Goal: Task Accomplishment & Management: Complete application form

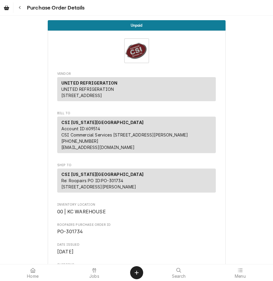
click at [19, 8] on icon "Navigate back" at bounding box center [20, 8] width 3 height 4
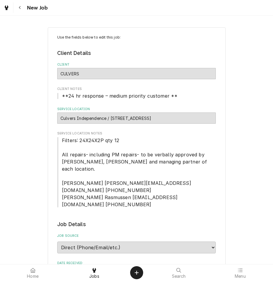
type textarea "x"
click at [21, 8] on icon "Navigate back" at bounding box center [20, 8] width 3 height 4
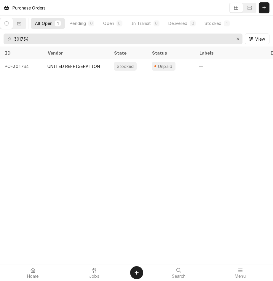
click at [239, 9] on button "Dynamic Content Wrapper" at bounding box center [236, 7] width 13 height 9
click at [247, 6] on div "Dynamic Content Wrapper" at bounding box center [250, 8] width 6 height 6
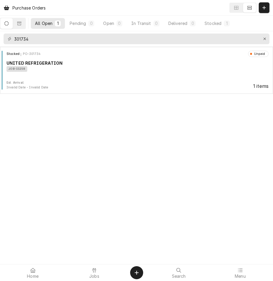
click at [237, 9] on icon "Dynamic Content Wrapper" at bounding box center [236, 8] width 4 height 4
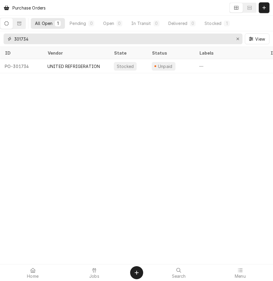
click at [213, 38] on input "301734" at bounding box center [122, 39] width 217 height 11
drag, startPoint x: 213, startPoint y: 38, endPoint x: 3, endPoint y: 46, distance: 210.1
click at [3, 46] on div "301734 View" at bounding box center [136, 38] width 273 height 15
click at [267, 10] on div "Dynamic Content Wrapper" at bounding box center [264, 8] width 6 height 6
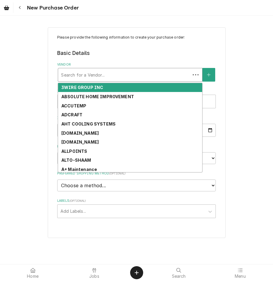
click at [142, 75] on div "Vendor" at bounding box center [124, 74] width 126 height 11
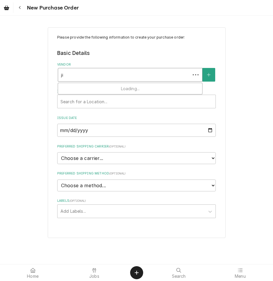
type input "j"
click at [211, 76] on button "Vendor" at bounding box center [209, 75] width 12 height 14
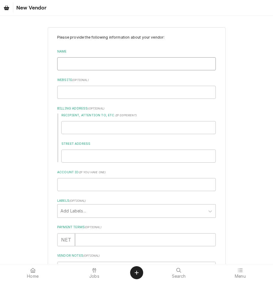
click at [143, 68] on input "Name" at bounding box center [136, 63] width 159 height 13
type textarea "x"
type input "J"
type textarea "x"
type input "Ji"
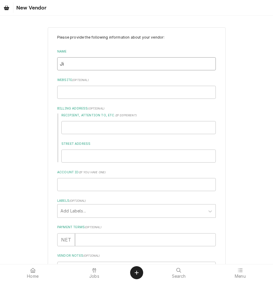
type textarea "x"
type input "Jif"
type textarea "x"
type input "Jiff"
type textarea "x"
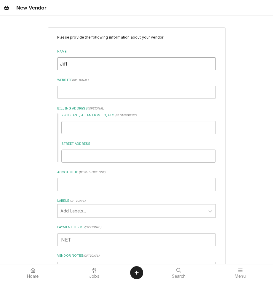
type input "Jiffy"
type textarea "x"
type input "Jiffy"
type textarea "x"
type input "Jiffy L"
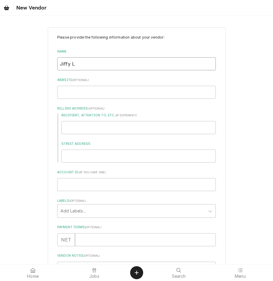
type textarea "x"
type input "Jiffy Lu"
type textarea "x"
type input "Jiffy Lub"
type textarea "x"
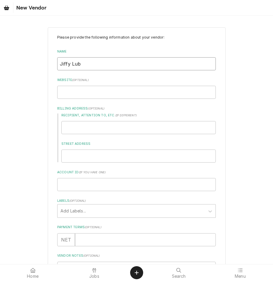
type input "Jiffy Lube"
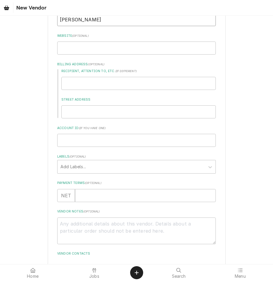
scroll to position [41, 0]
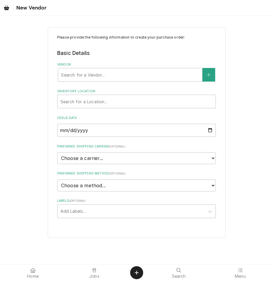
click at [123, 76] on div "Vendor" at bounding box center [130, 74] width 138 height 11
type input "t"
type input "1"
type input "l"
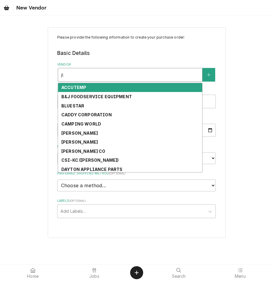
type input "j"
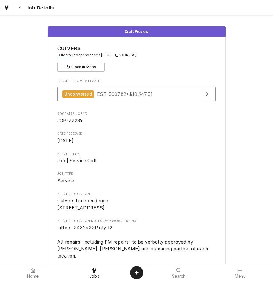
click at [23, 5] on button "Navigate back" at bounding box center [20, 7] width 11 height 11
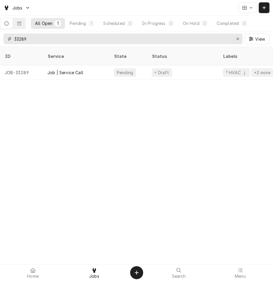
click at [157, 36] on input "33289" at bounding box center [122, 39] width 217 height 11
type input "3"
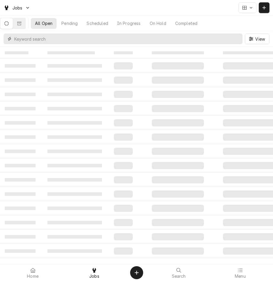
paste input "33456"
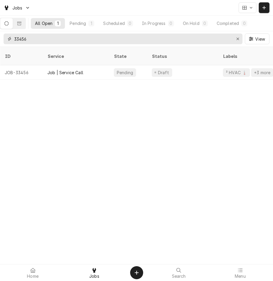
type input "33456"
click at [89, 65] on div "Job | Service Call" at bounding box center [76, 72] width 66 height 14
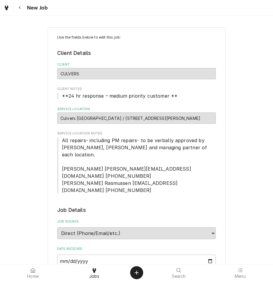
type textarea "x"
